Goal: Transaction & Acquisition: Purchase product/service

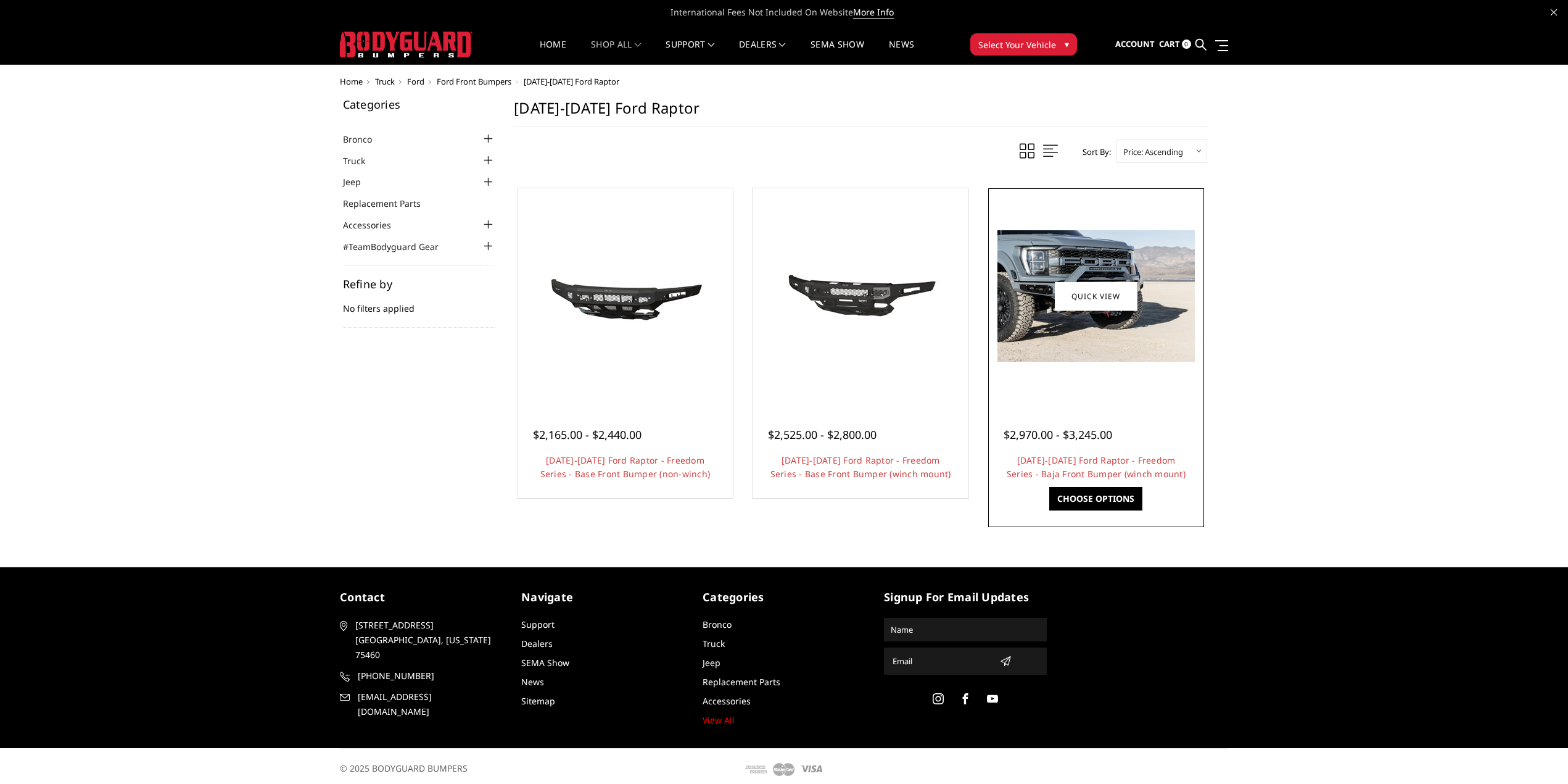
click at [1085, 365] on div at bounding box center [1096, 296] width 209 height 209
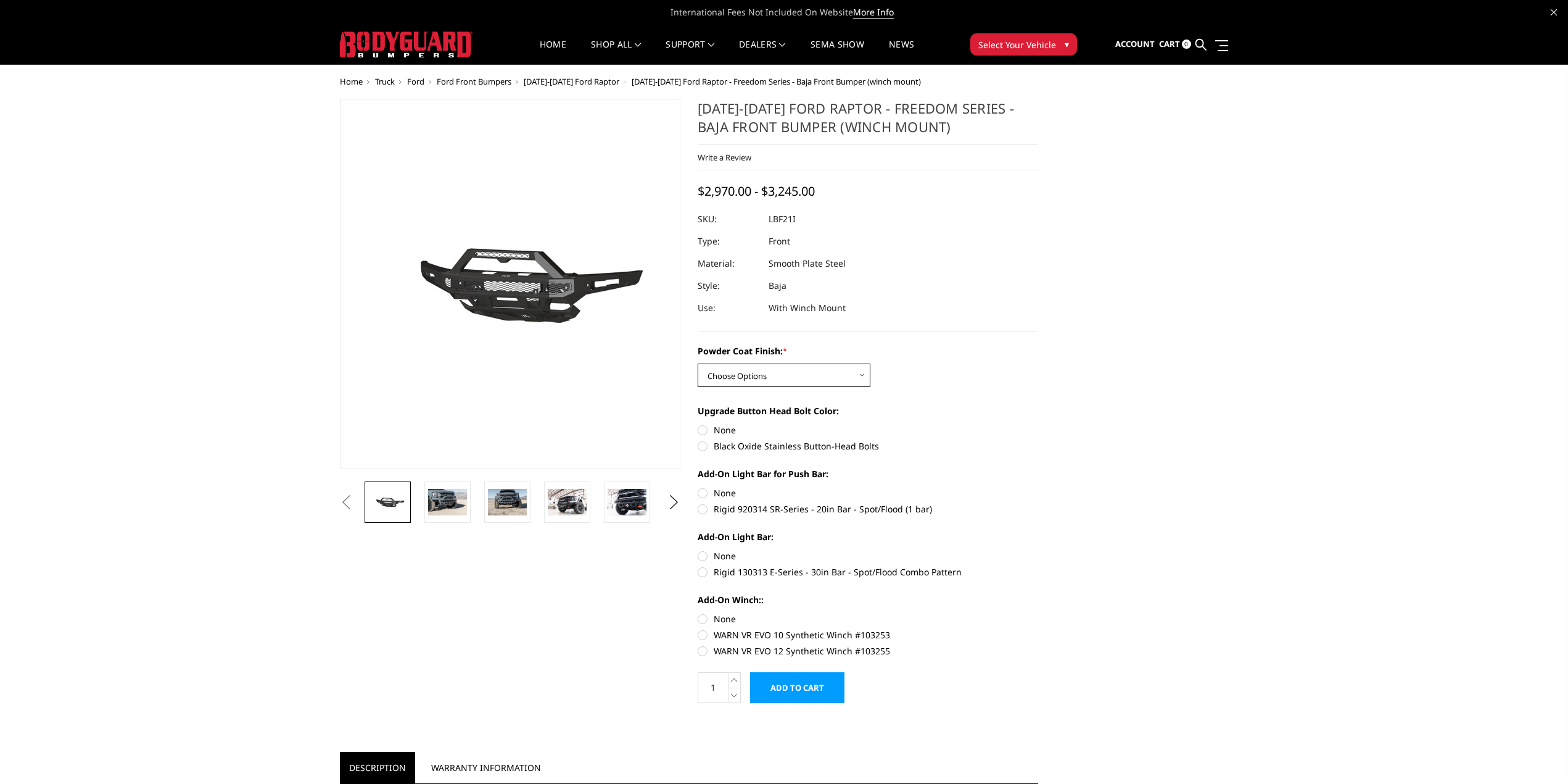
click at [748, 381] on select "Choose Options Bare Metal Texture Black Powder Coat" at bounding box center [784, 375] width 173 height 24
select select "2766"
click at [698, 363] on select "Choose Options Bare Metal Texture Black Powder Coat" at bounding box center [784, 375] width 173 height 24
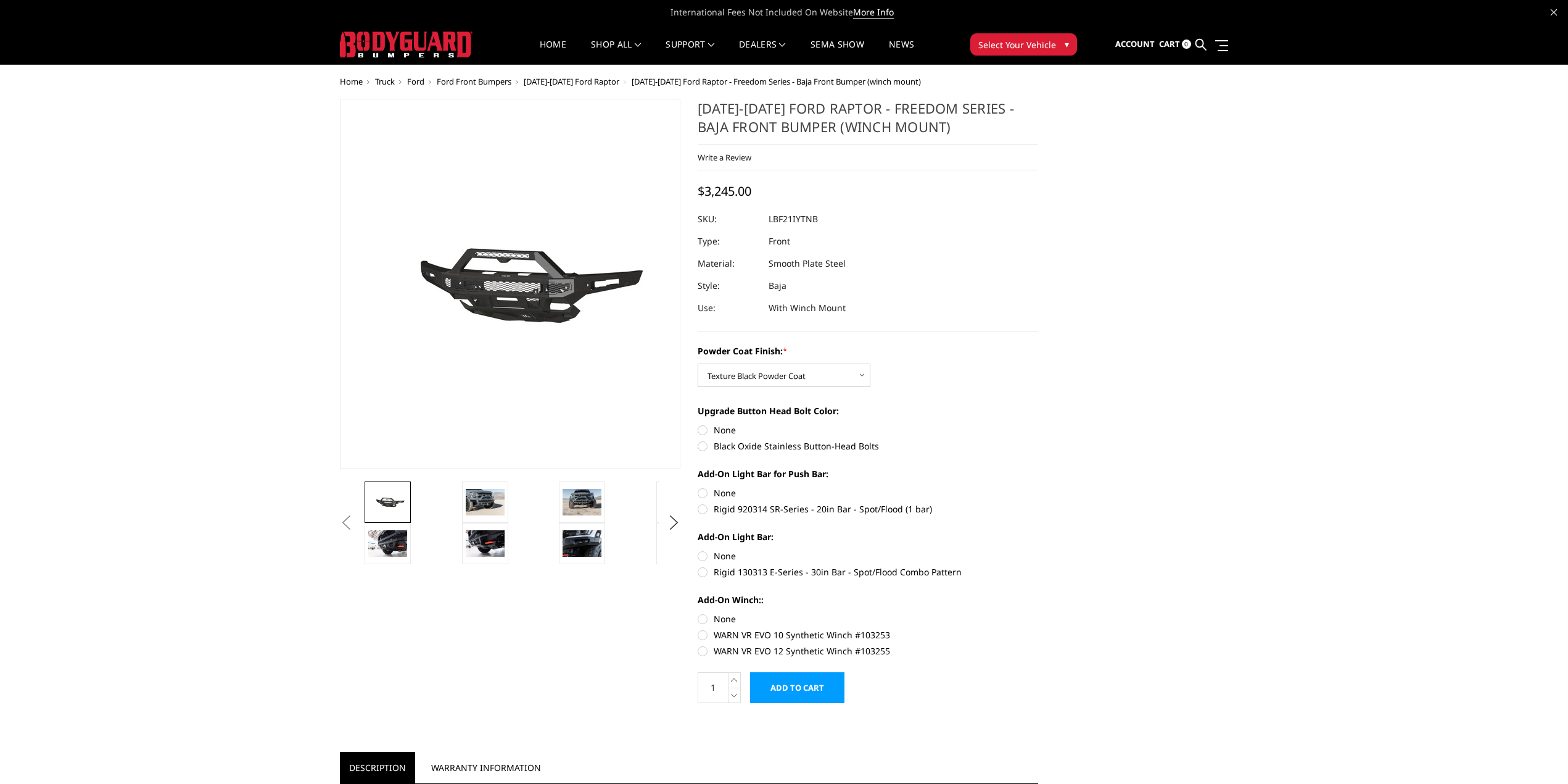
click at [798, 448] on label "Black Oxide Stainless Button-Head Bolts" at bounding box center [868, 445] width 340 height 13
click at [1038, 424] on input "Black Oxide Stainless Button-Head Bolts" at bounding box center [1038, 423] width 1 height 1
radio input "true"
click at [835, 514] on label "Rigid 920314 SR-Series - 20in Bar - Spot/Flood (1 bar)" at bounding box center [868, 508] width 340 height 13
click at [1038, 487] on input "Rigid 920314 SR-Series - 20in Bar - Spot/Flood (1 bar)" at bounding box center [1038, 486] width 1 height 1
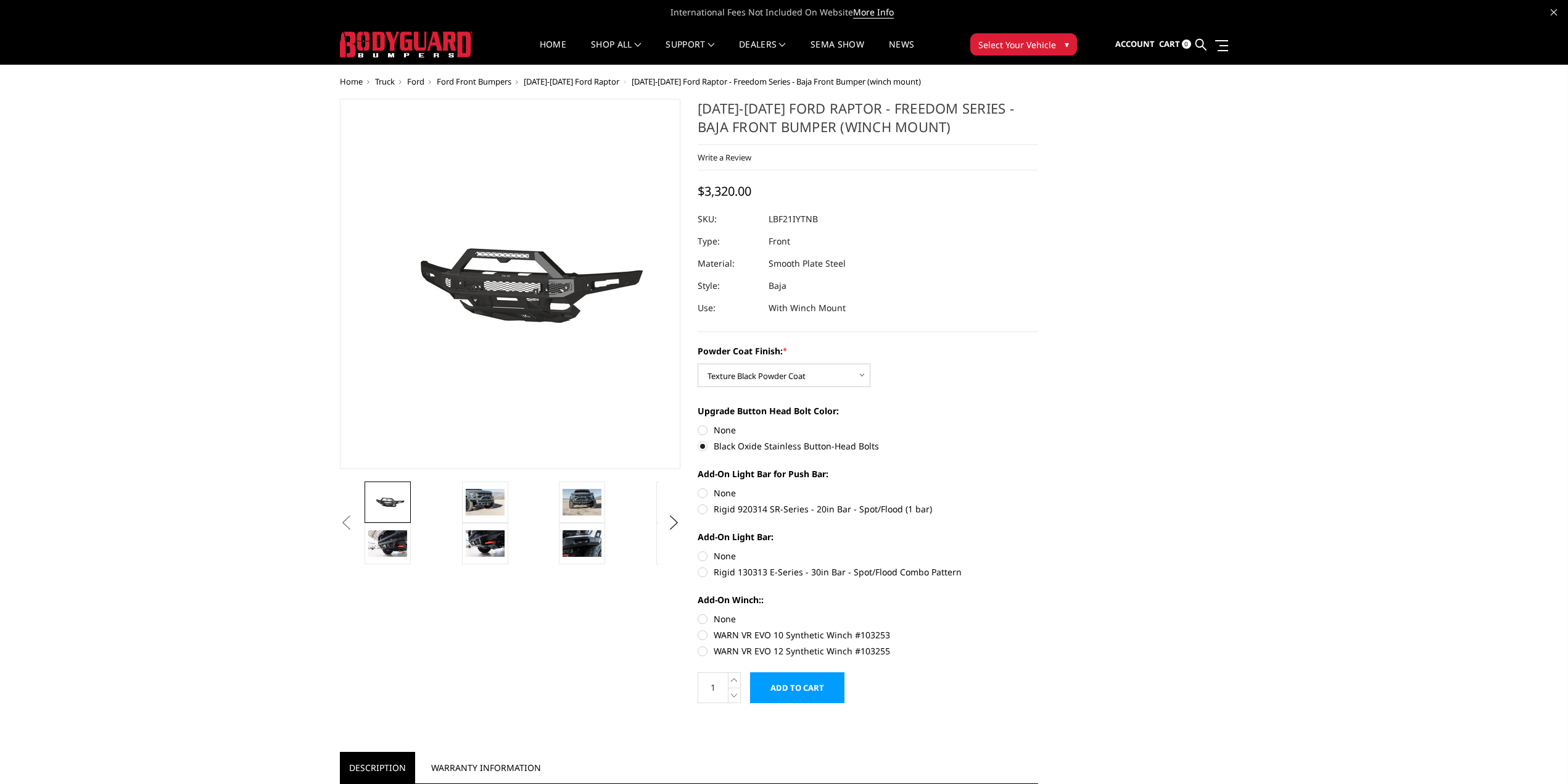
radio input "true"
click at [807, 573] on label "Rigid 130313 E-Series - 30in Bar - Spot/Flood Combo Pattern" at bounding box center [868, 571] width 340 height 13
click at [1038, 550] on input "Rigid 130313 E-Series - 30in Bar - Spot/Flood Combo Pattern" at bounding box center [1038, 549] width 1 height 1
radio input "true"
click at [721, 618] on label "None" at bounding box center [868, 618] width 340 height 13
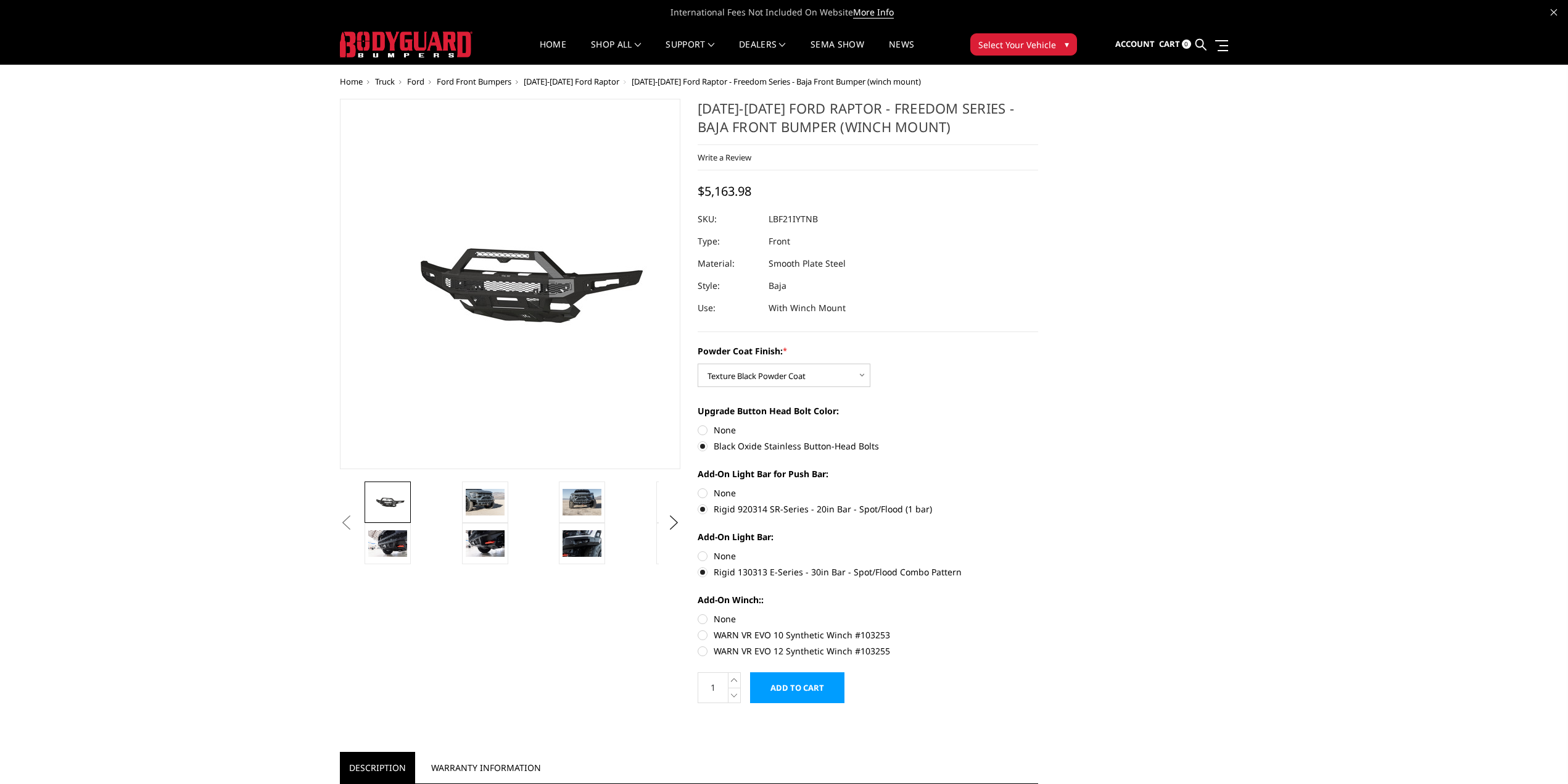
click at [698, 613] on input "None" at bounding box center [698, 612] width 1 height 1
radio input "true"
click at [472, 502] on img at bounding box center [485, 501] width 39 height 26
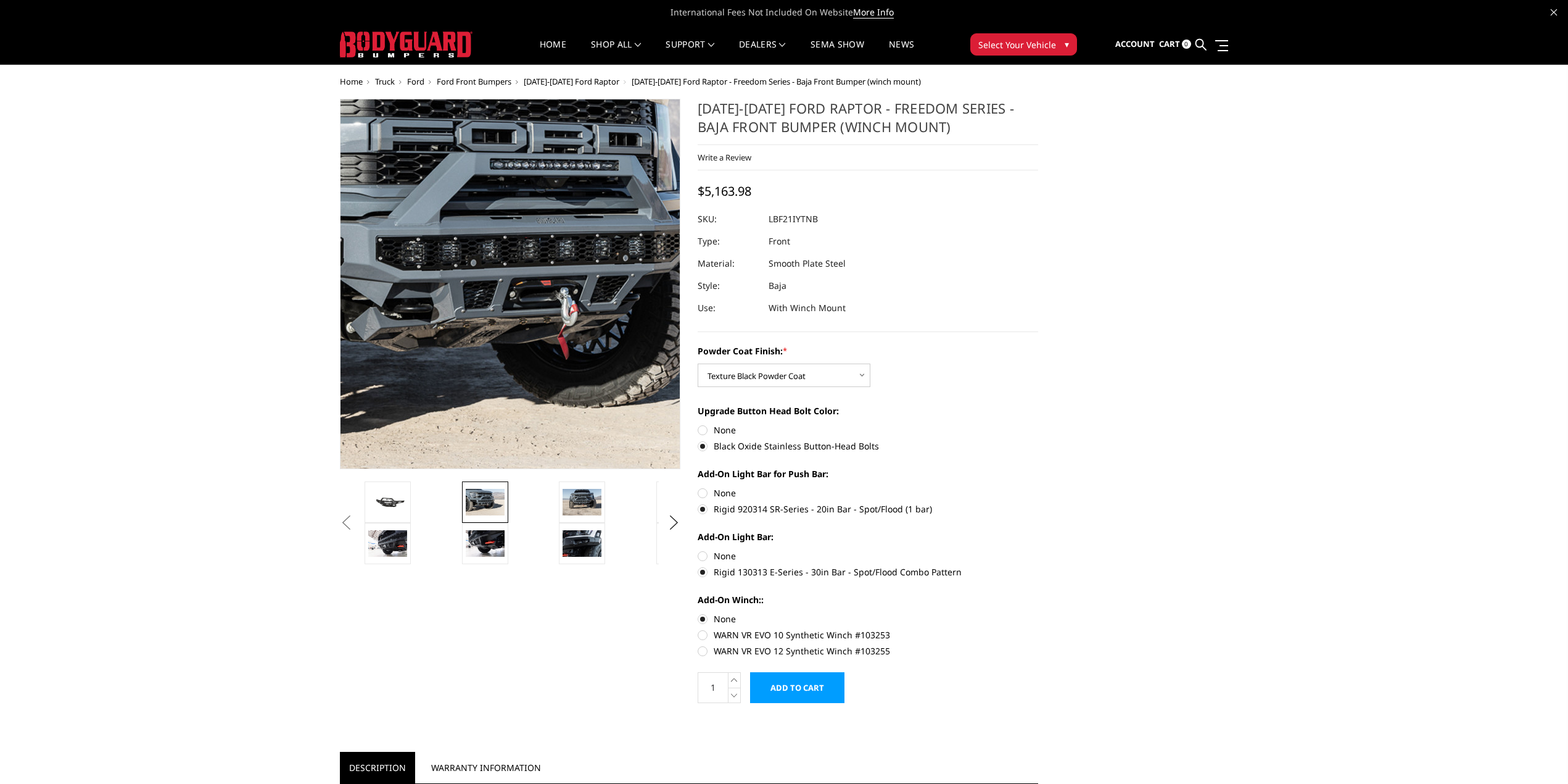
click at [505, 311] on img at bounding box center [517, 273] width 790 height 527
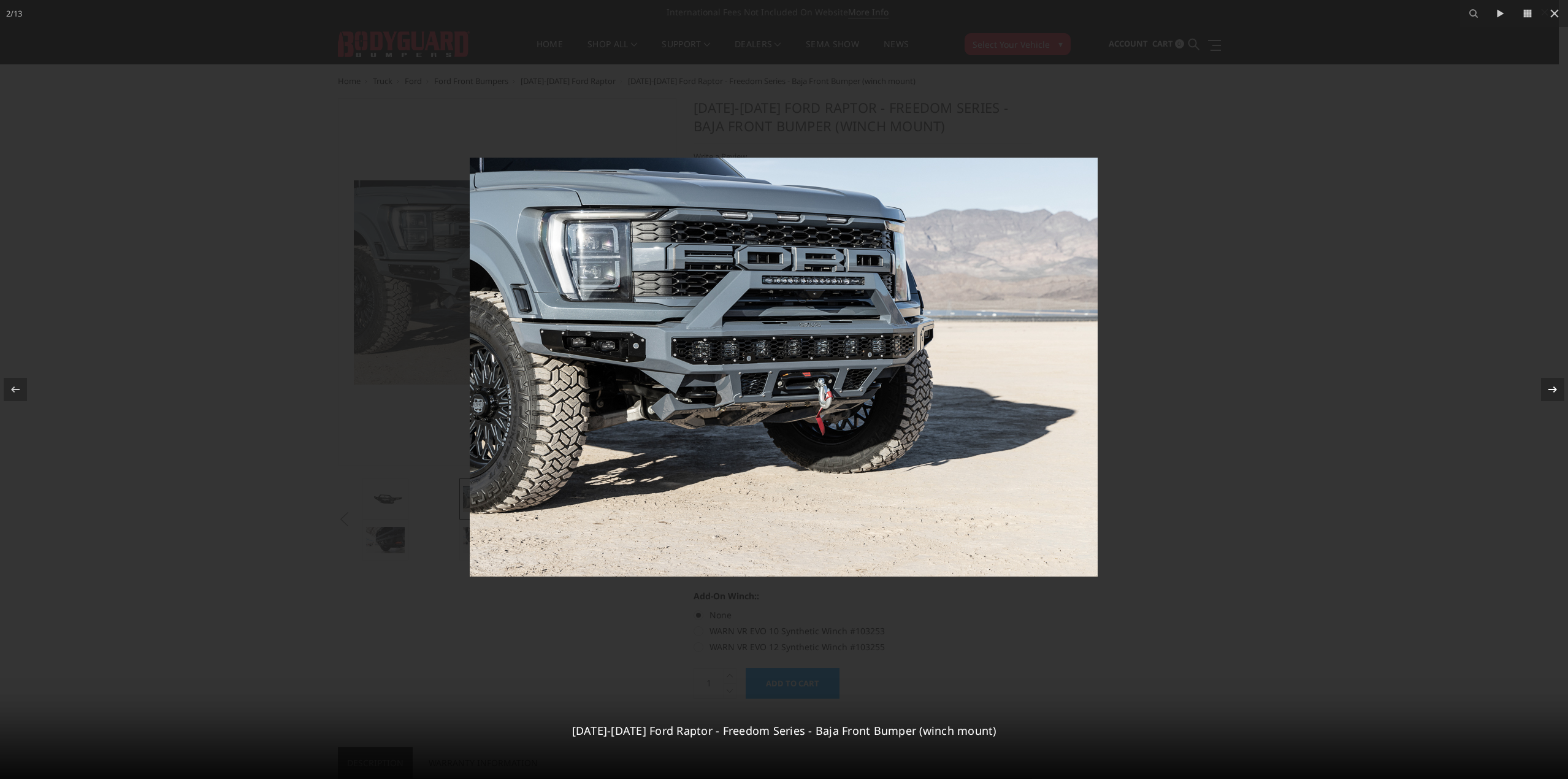
click at [1555, 387] on icon at bounding box center [1552, 389] width 14 height 14
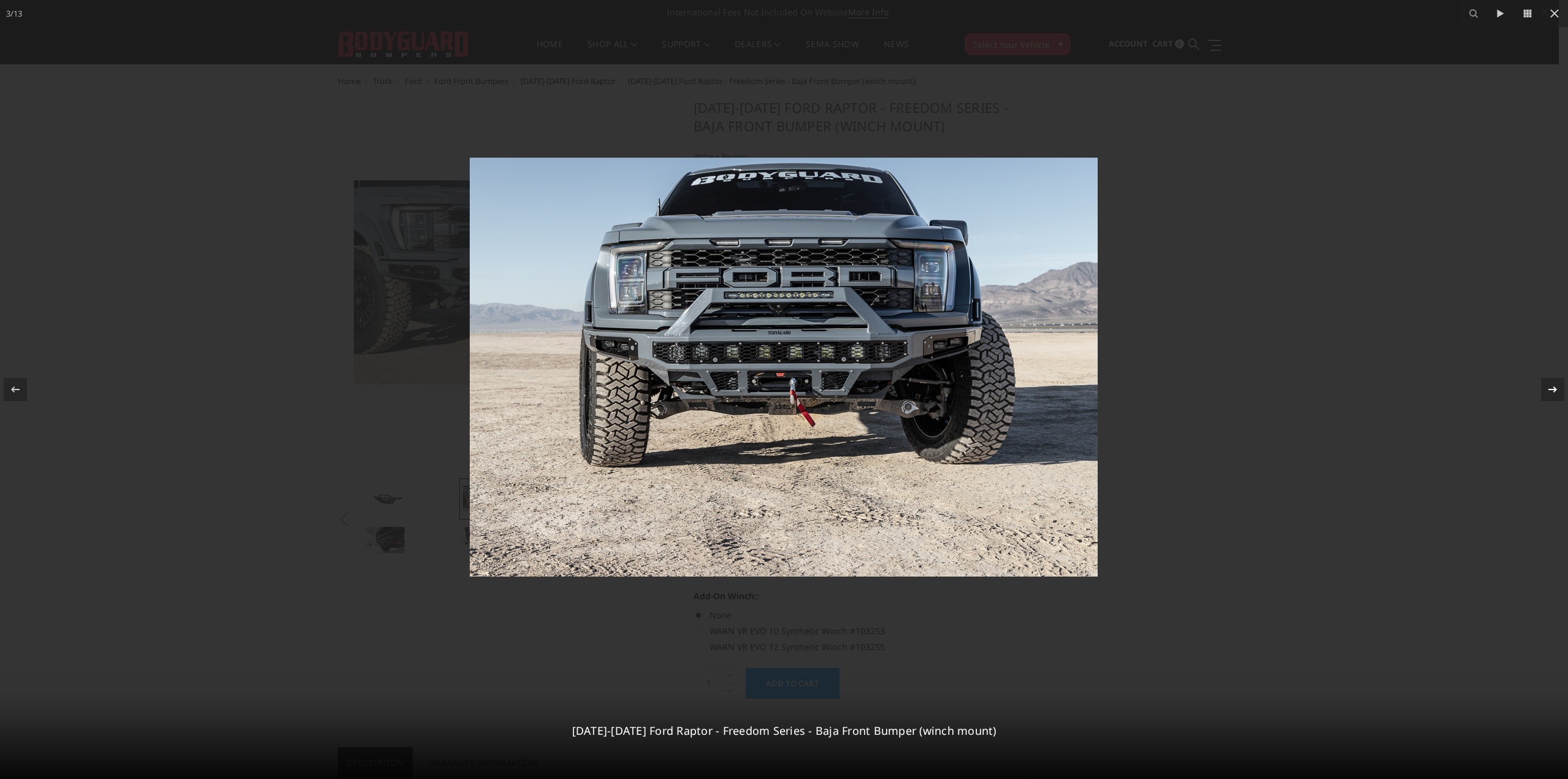
click at [1555, 387] on icon at bounding box center [1552, 389] width 14 height 14
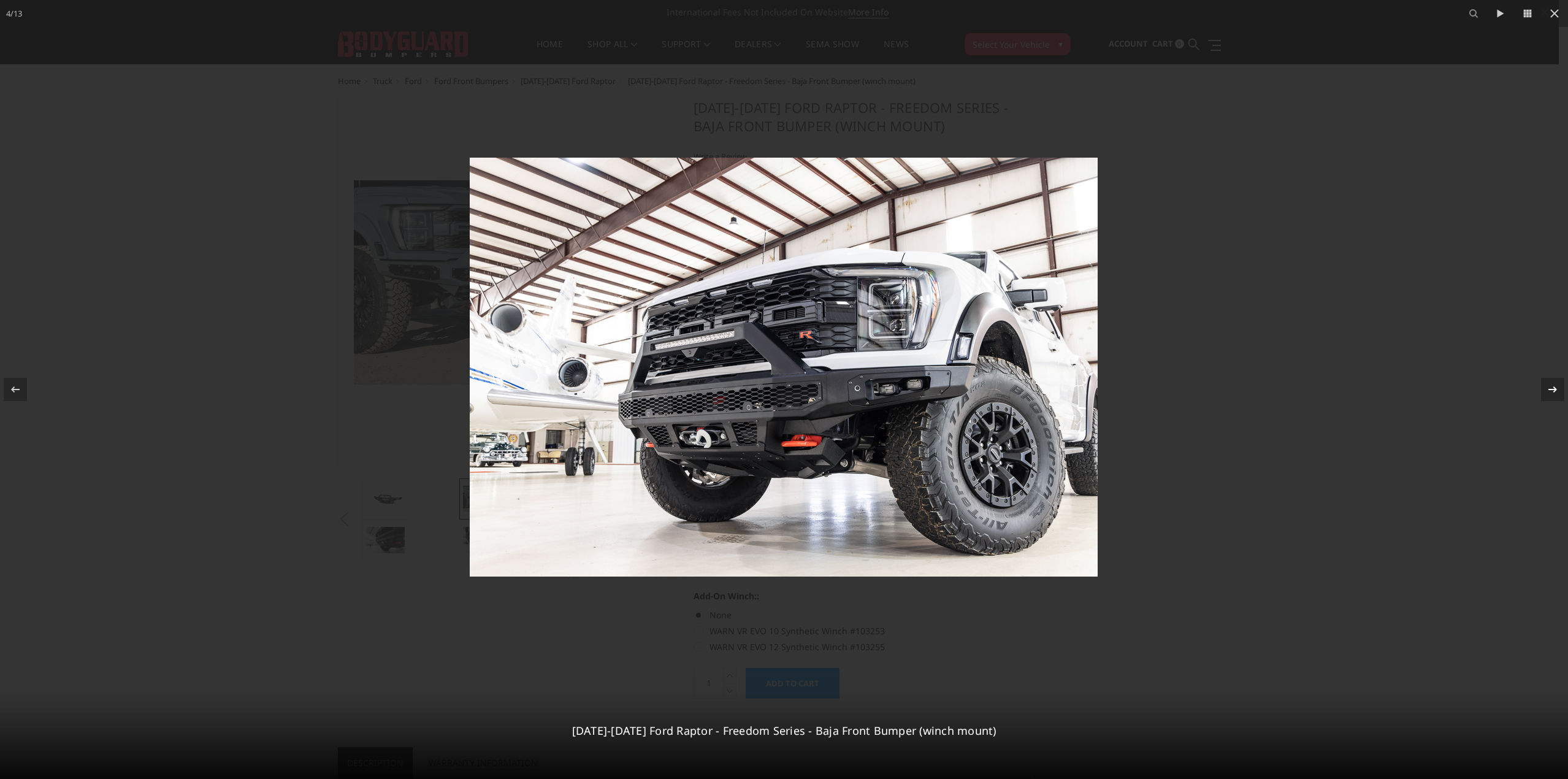
click at [1555, 387] on icon at bounding box center [1552, 389] width 14 height 14
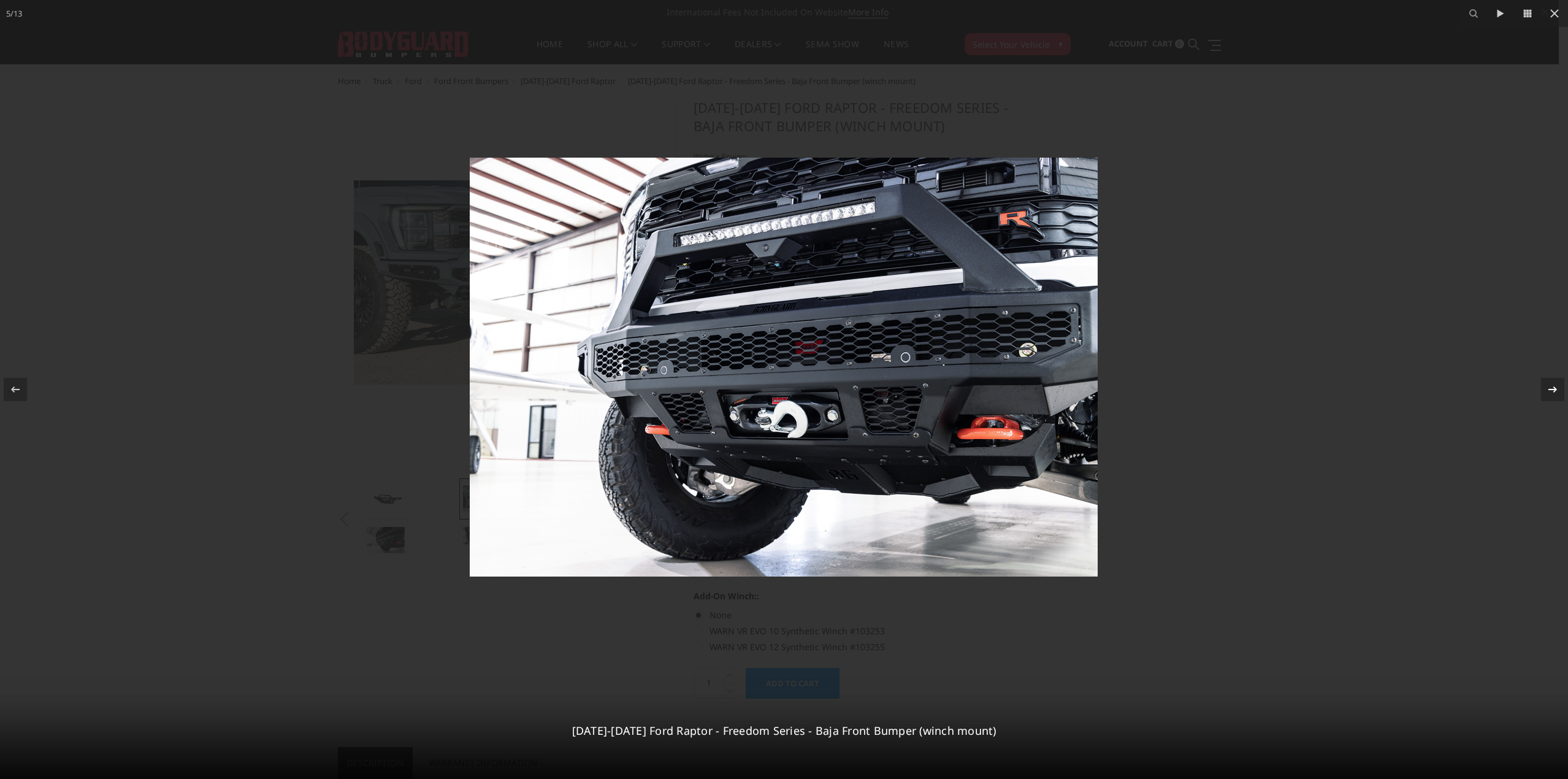
click at [1555, 387] on div "5 / 13 2021-2025 Ford Raptor - Freedom Series - Baja Front Bumper (winch mount)" at bounding box center [784, 389] width 1568 height 779
click at [1548, 389] on icon at bounding box center [1552, 389] width 8 height 6
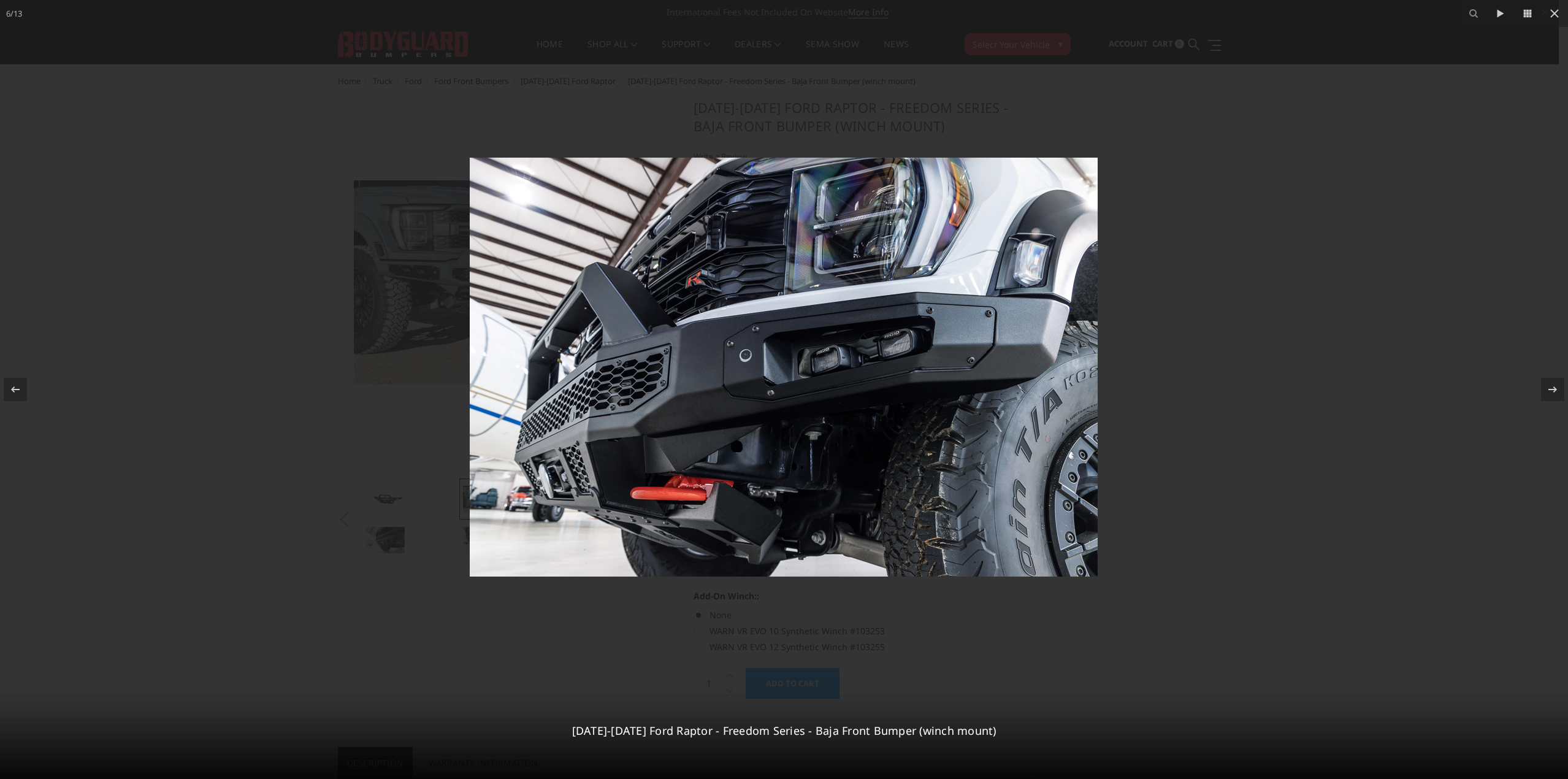
click at [1360, 456] on div at bounding box center [784, 389] width 1568 height 779
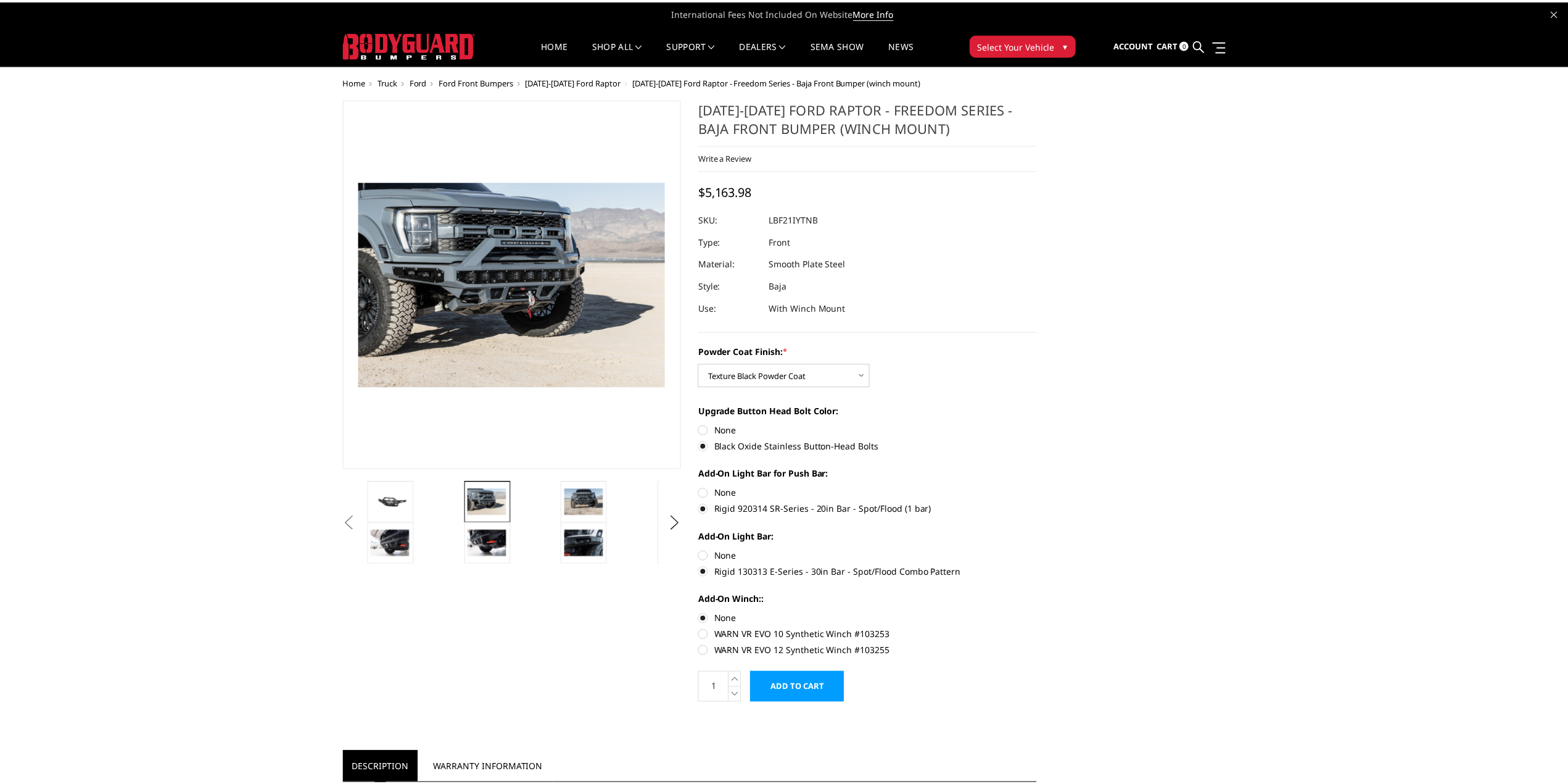
scroll to position [0, 364]
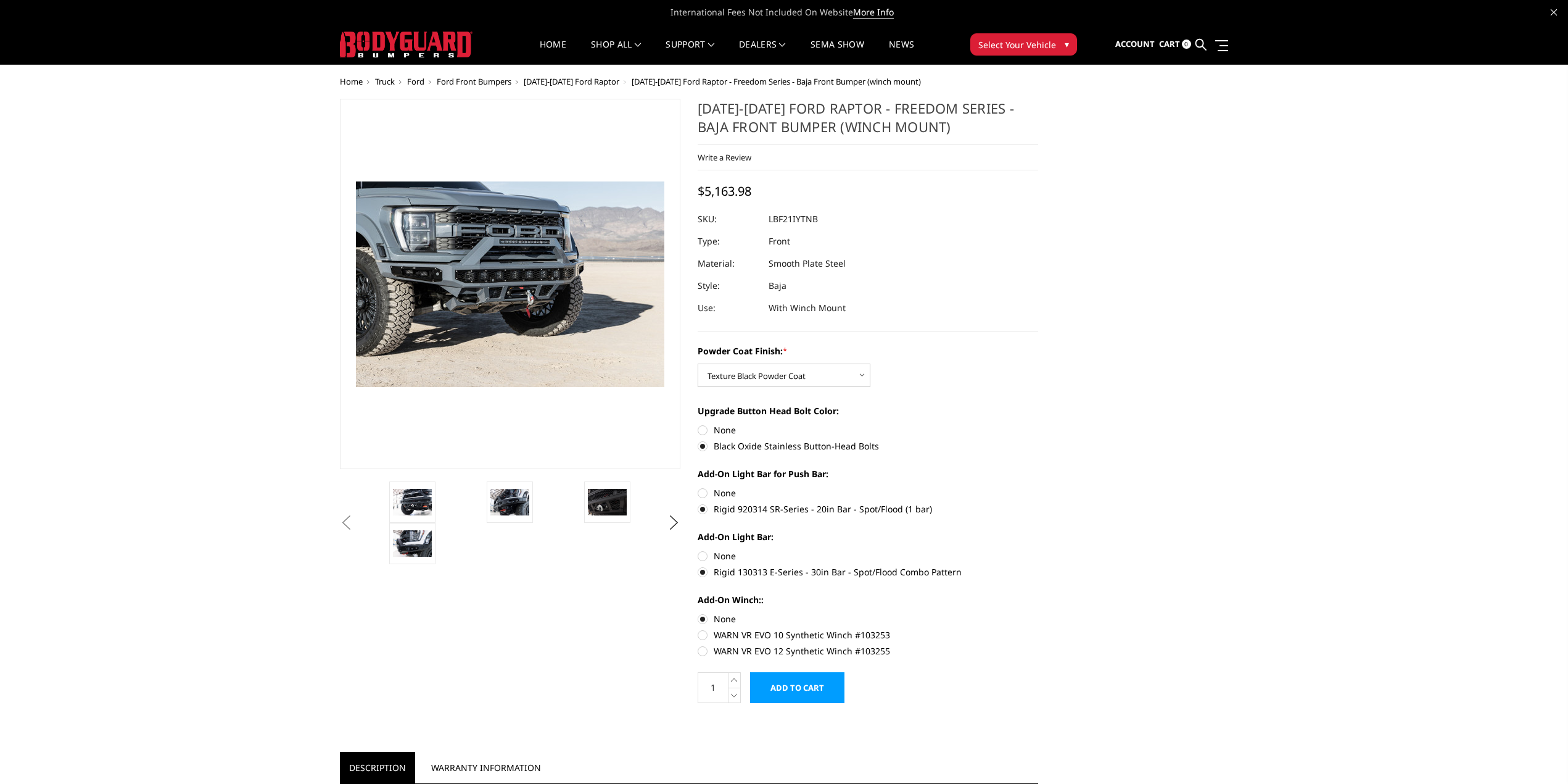
click at [724, 430] on label "None" at bounding box center [868, 429] width 340 height 13
click at [698, 424] on input "None" at bounding box center [698, 423] width 1 height 1
radio input "true"
click at [734, 449] on label "Black Oxide Stainless Button-Head Bolts" at bounding box center [868, 445] width 340 height 13
click at [1038, 424] on input "Black Oxide Stainless Button-Head Bolts" at bounding box center [1038, 423] width 1 height 1
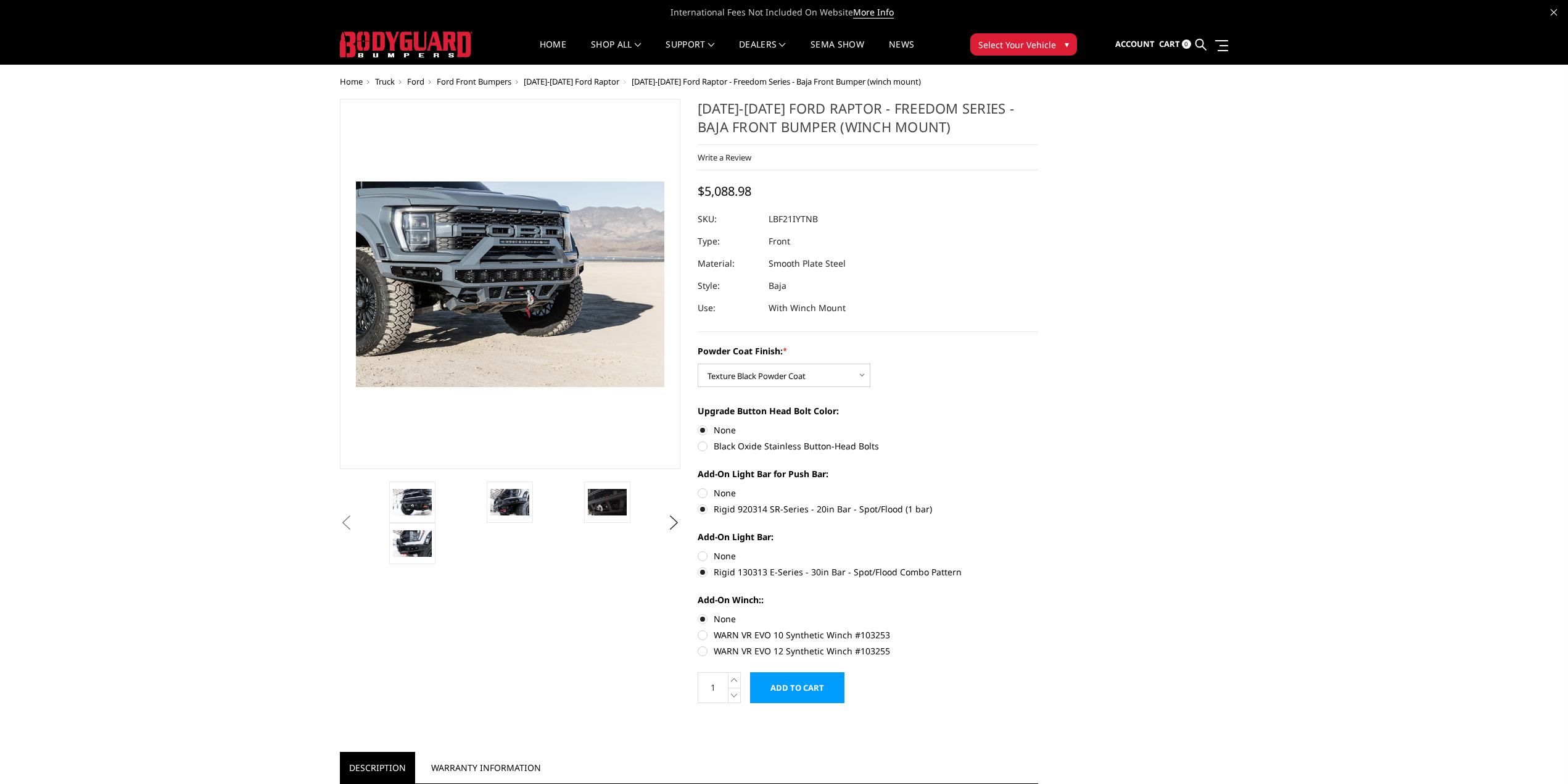
radio input "true"
click at [721, 431] on label "None" at bounding box center [868, 429] width 340 height 13
click at [698, 424] on input "None" at bounding box center [698, 423] width 1 height 1
radio input "true"
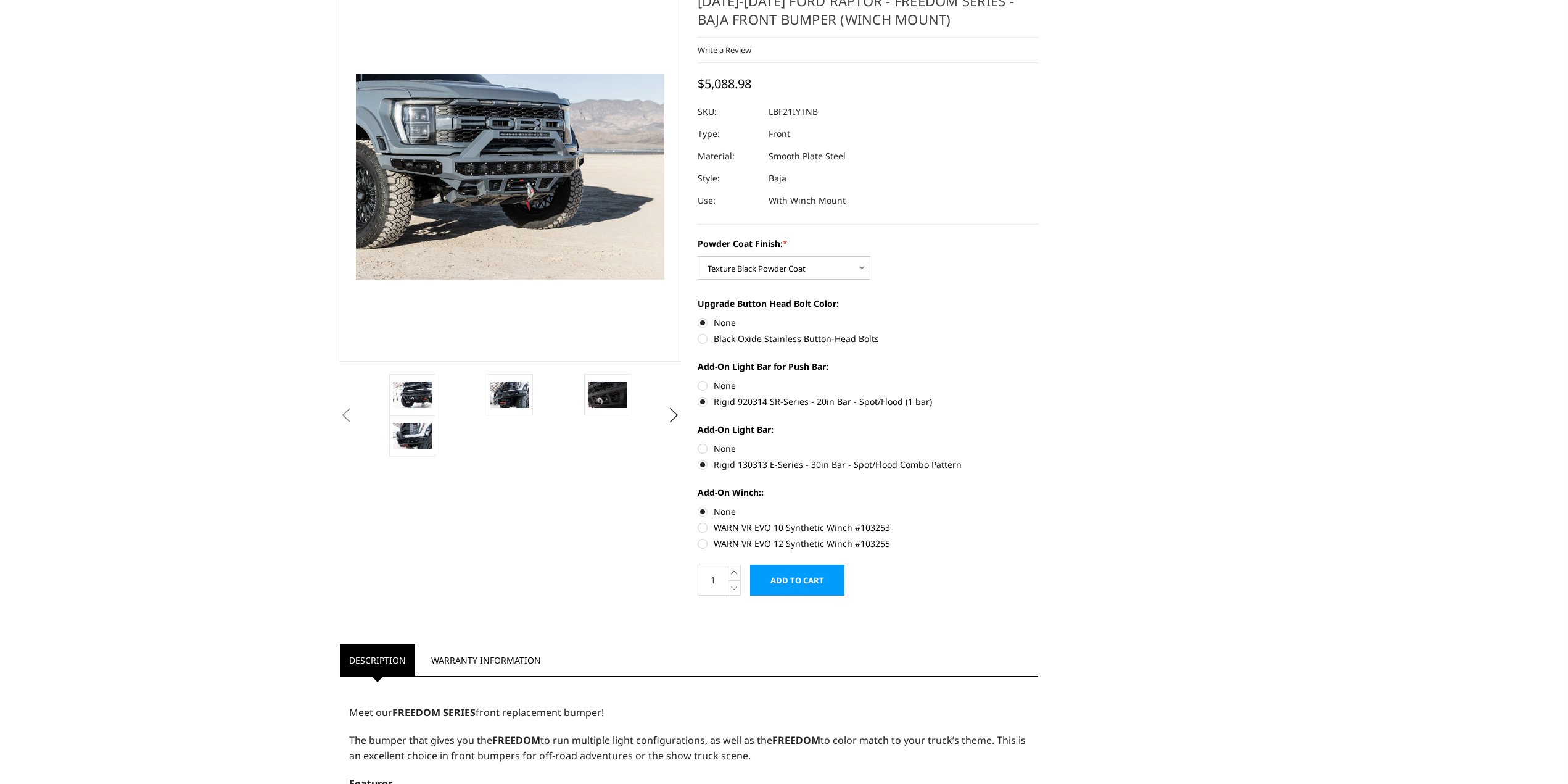
scroll to position [0, 0]
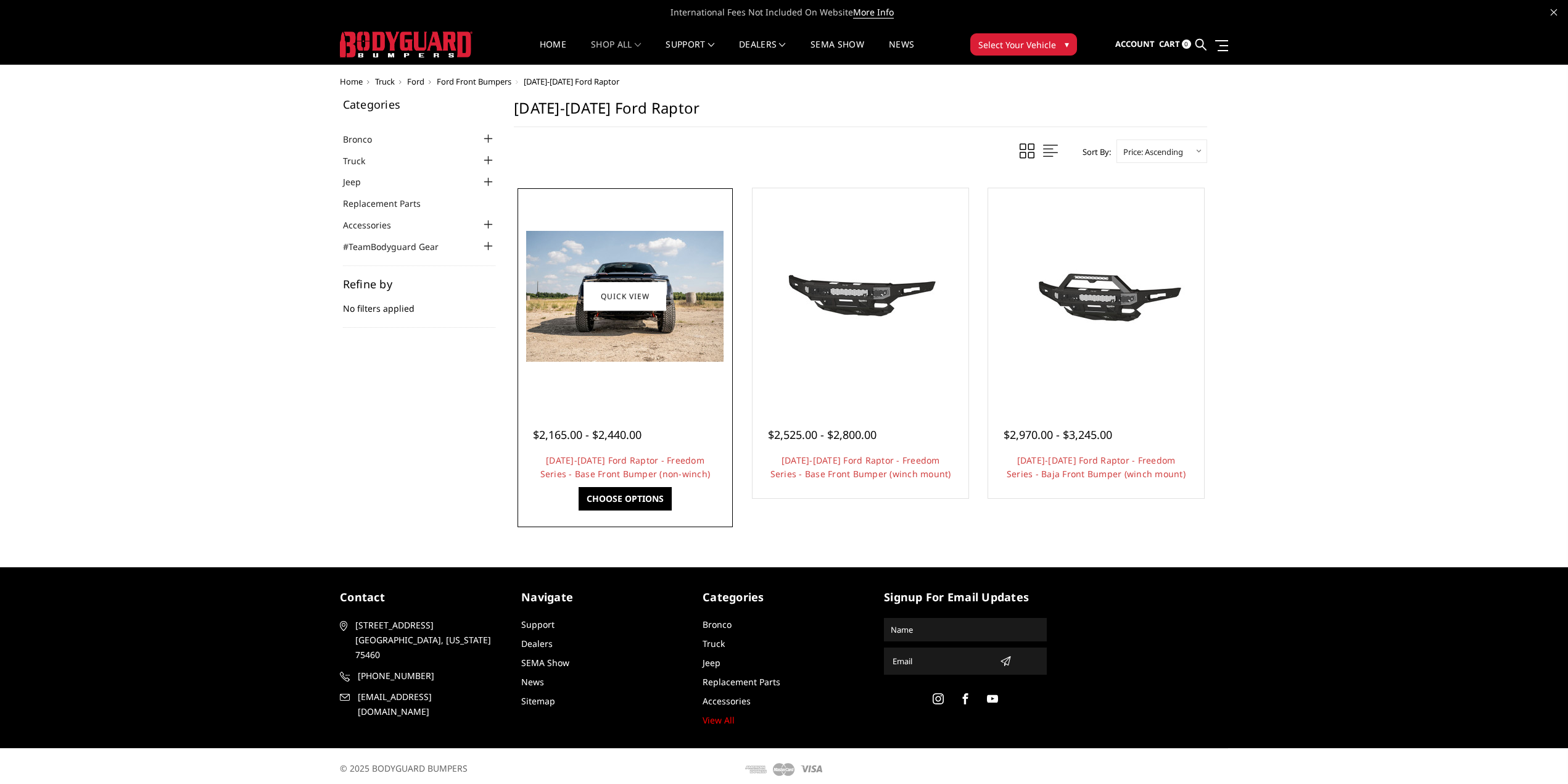
click at [694, 348] on img at bounding box center [624, 296] width 197 height 131
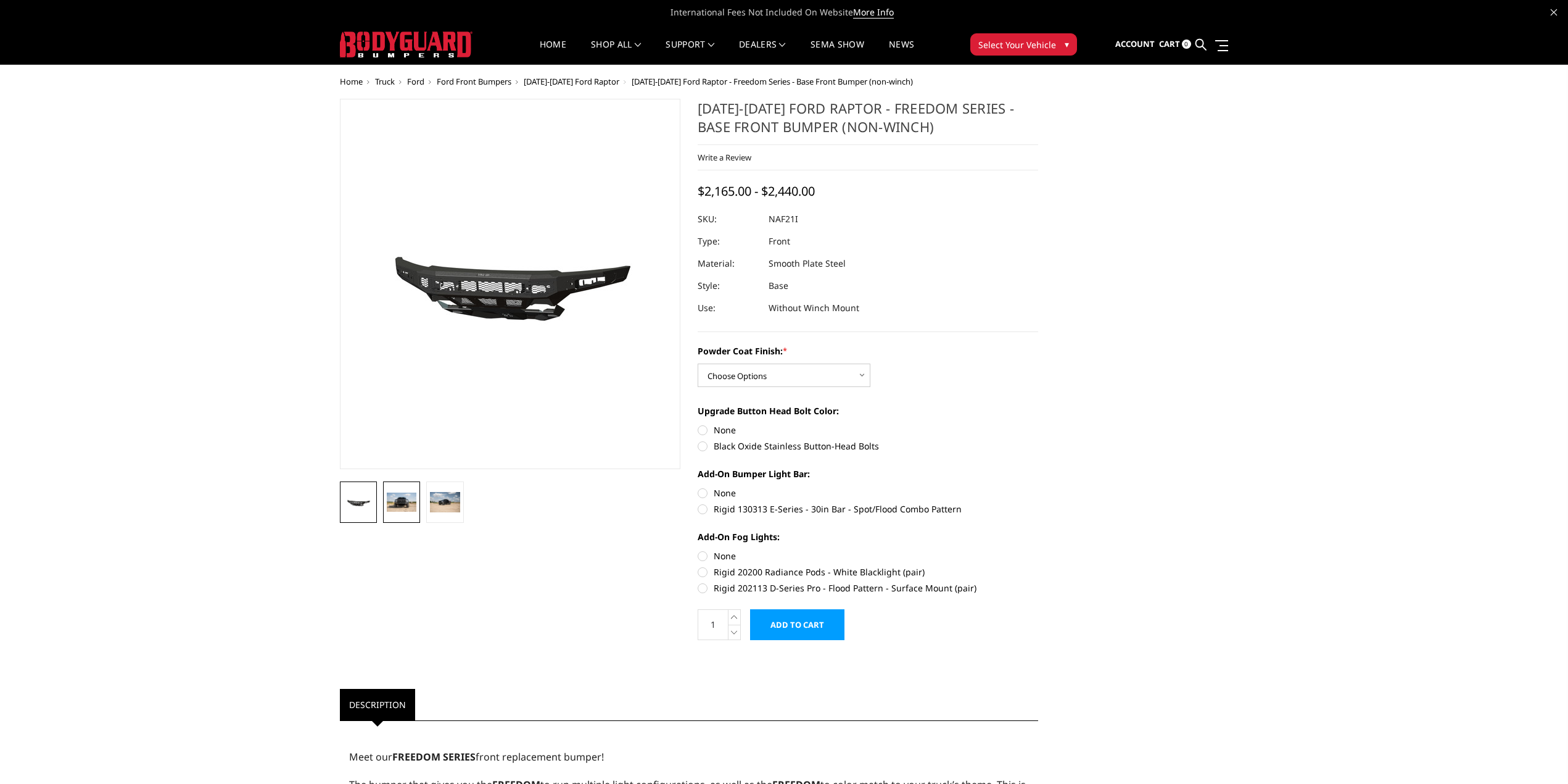
click at [389, 506] on img at bounding box center [401, 501] width 30 height 20
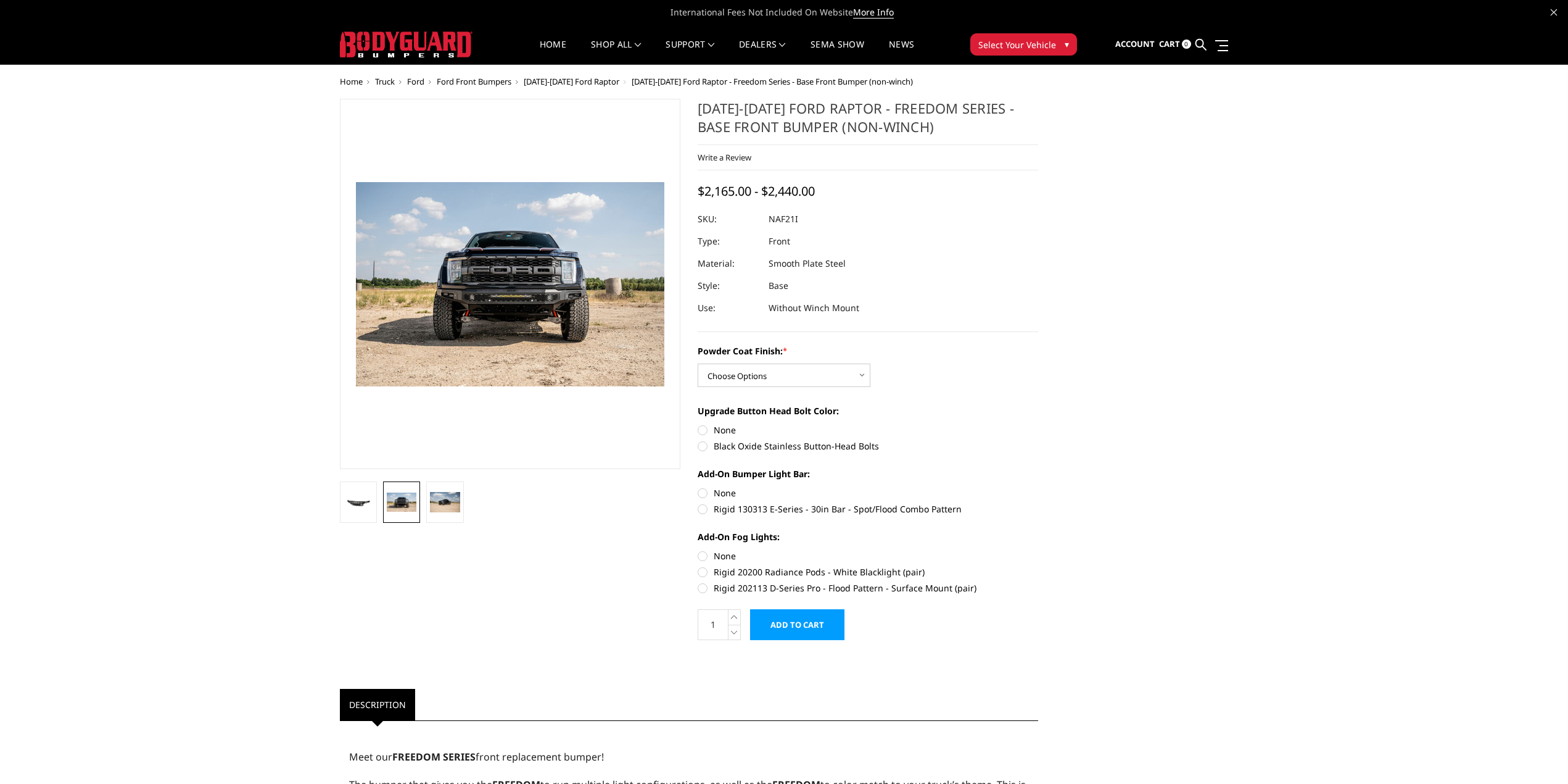
click at [836, 443] on label "Black Oxide Stainless Button-Head Bolts" at bounding box center [868, 445] width 340 height 13
click at [1038, 424] on input "Black Oxide Stainless Button-Head Bolts" at bounding box center [1038, 423] width 1 height 1
radio input "true"
click at [773, 508] on label "Rigid 130313 E-Series - 30in Bar - Spot/Flood Combo Pattern" at bounding box center [868, 508] width 340 height 13
click at [1038, 487] on input "Rigid 130313 E-Series - 30in Bar - Spot/Flood Combo Pattern" at bounding box center [1038, 486] width 1 height 1
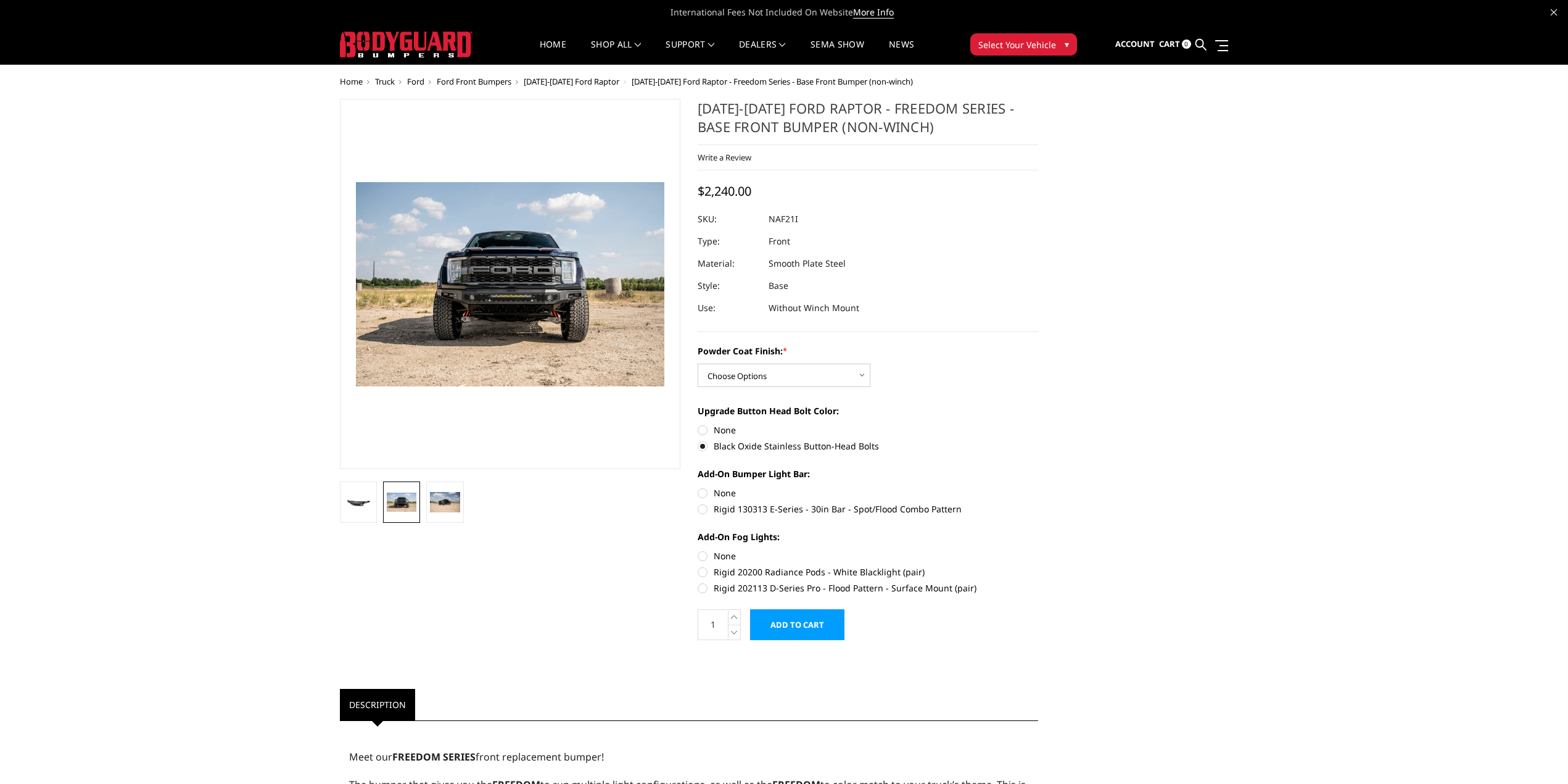
radio input "true"
click at [887, 589] on label "Rigid 202113 D-Series Pro - Flood Pattern - Surface Mount (pair)" at bounding box center [868, 587] width 340 height 13
click at [1038, 566] on input "Rigid 202113 D-Series Pro - Flood Pattern - Surface Mount (pair)" at bounding box center [1038, 565] width 1 height 1
radio input "true"
click at [761, 383] on select "Choose Options Bare Metal Texture Black Powder Coat" at bounding box center [784, 375] width 173 height 24
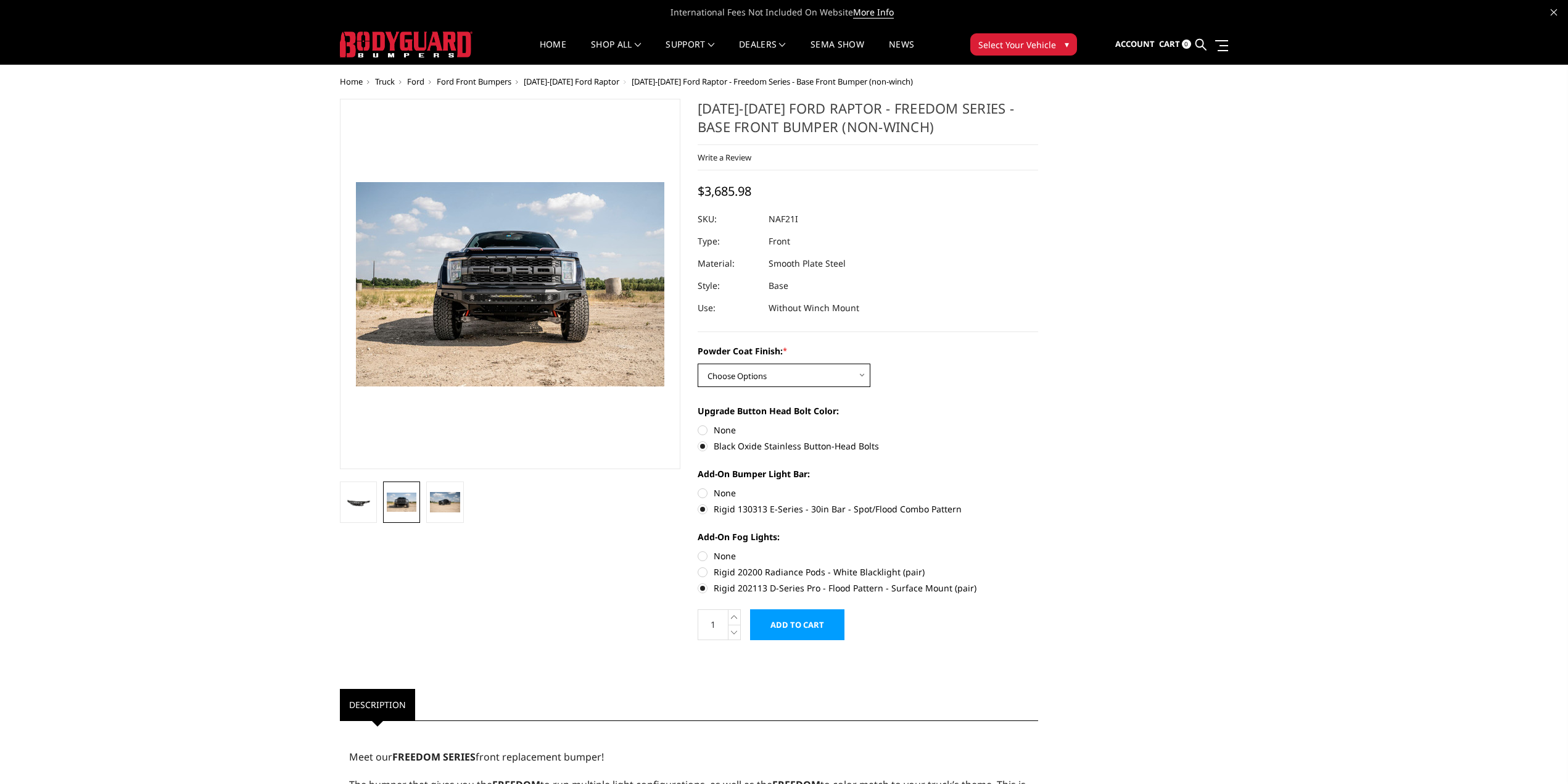
select select "2768"
click at [698, 363] on select "Choose Options Bare Metal Texture Black Powder Coat" at bounding box center [784, 375] width 173 height 24
click at [1023, 47] on span "Select Your Vehicle" at bounding box center [1017, 44] width 77 height 13
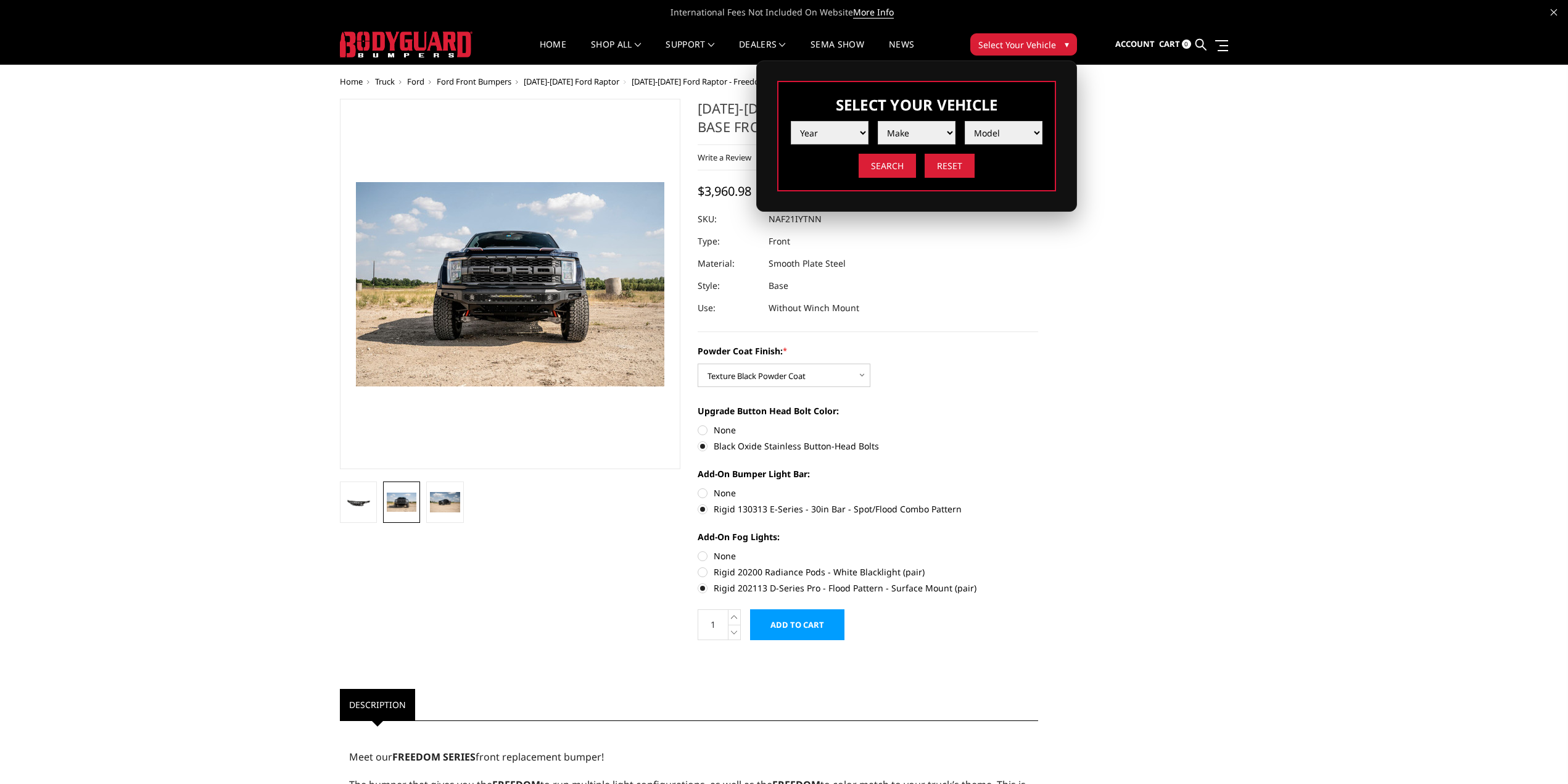
click at [844, 138] on select "Year 2025 2024 2023 2022 2021 2020 2019 2018 2017 2016 2015 2014 2013 2012 2011…" at bounding box center [829, 133] width 77 height 24
select select "yr_2024"
click at [790, 121] on select "Year 2025 2024 2023 2022 2021 2020 2019 2018 2017 2016 2015 2014 2013 2012 2011…" at bounding box center [829, 133] width 77 height 24
click at [918, 138] on select "Make Chevrolet Ford GMC Ram Toyota" at bounding box center [915, 133] width 77 height 24
select select "mk_ford"
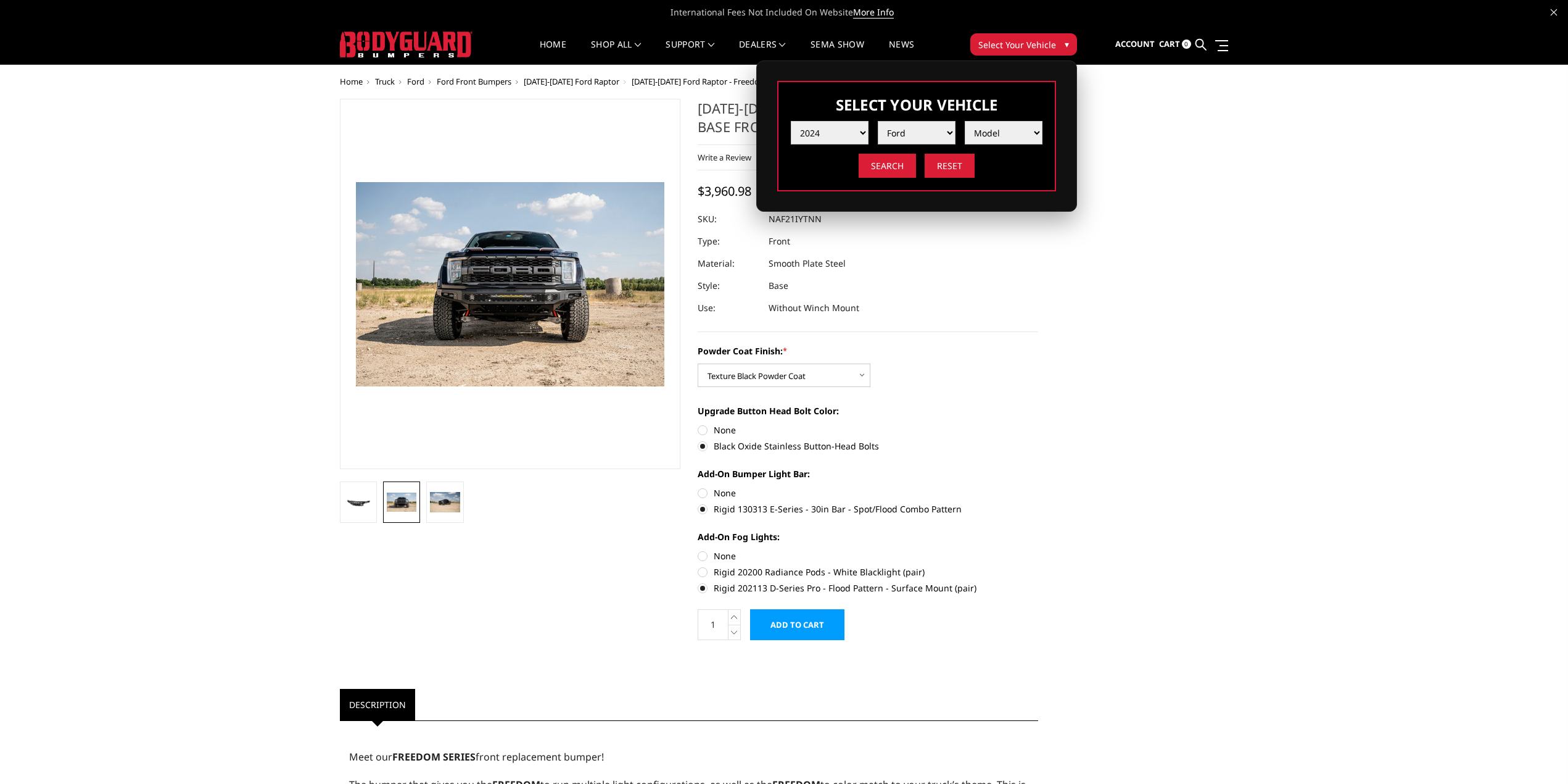
click at [877, 121] on select "Make Chevrolet Ford GMC Ram Toyota" at bounding box center [915, 133] width 77 height 24
click at [978, 131] on select "Model F150 F150 Raptor F250 / F350 F450 F550" at bounding box center [1003, 133] width 77 height 24
select select "md_f150-raptor"
click at [965, 121] on select "Model F150 F150 Raptor F250 / F350 F450 F550" at bounding box center [1003, 133] width 77 height 24
click at [882, 180] on div "Select Your Vehicle Year 2025 2024 2023 2022 2021 2020 2019 2018 2017 2016 2015…" at bounding box center [916, 136] width 279 height 111
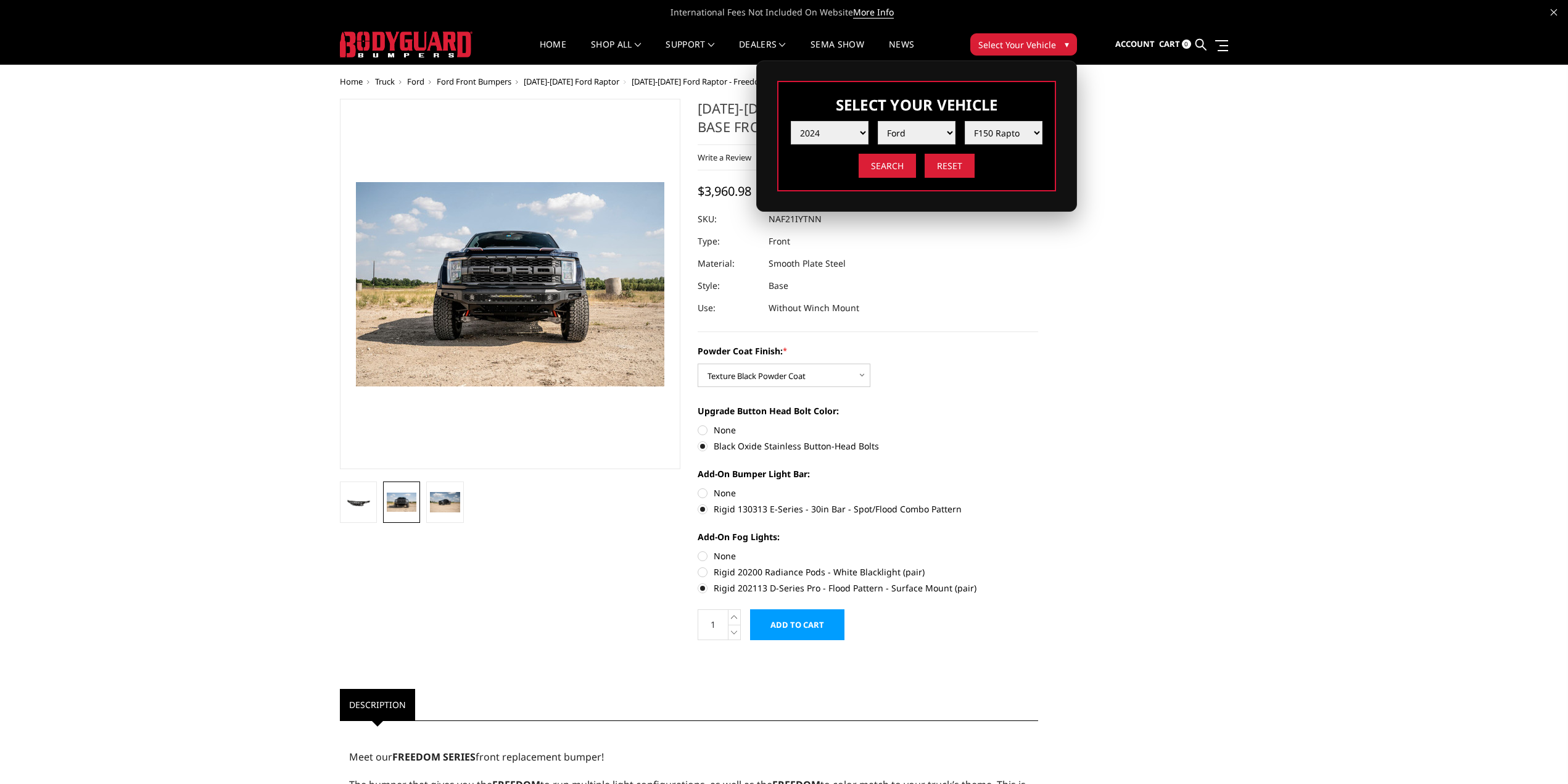
click at [858, 173] on div "Search Reset" at bounding box center [916, 165] width 252 height 24
click at [877, 166] on input "Search" at bounding box center [887, 165] width 57 height 24
